Goal: Information Seeking & Learning: Learn about a topic

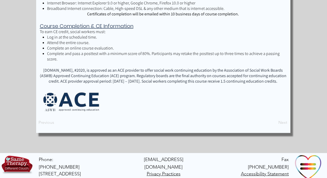
scroll to position [643, 0]
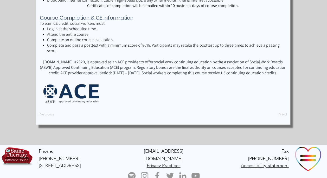
click at [112, 63] on span "TelebehavioralHealth.US, #2020, is approved as an ACE provider to offer social …" at bounding box center [163, 67] width 247 height 16
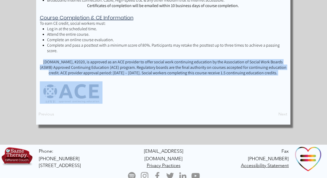
click at [112, 63] on span "TelebehavioralHealth.US, #2020, is approved as an ACE provider to offer social …" at bounding box center [163, 67] width 247 height 16
copy span "TelebehavioralHealth.US, #2020, is approved as an ACE provider to offer social …"
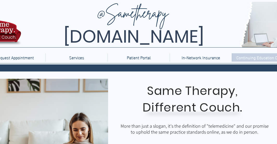
click at [257, 59] on p "Continuing Education Courses" at bounding box center [263, 57] width 59 height 8
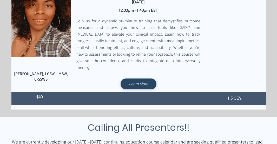
scroll to position [208, 0]
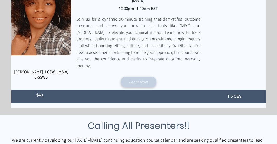
click at [142, 79] on span "Learn More" at bounding box center [138, 81] width 19 height 5
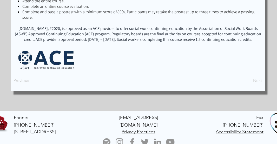
scroll to position [676, 0]
